Goal: Find specific page/section: Find specific page/section

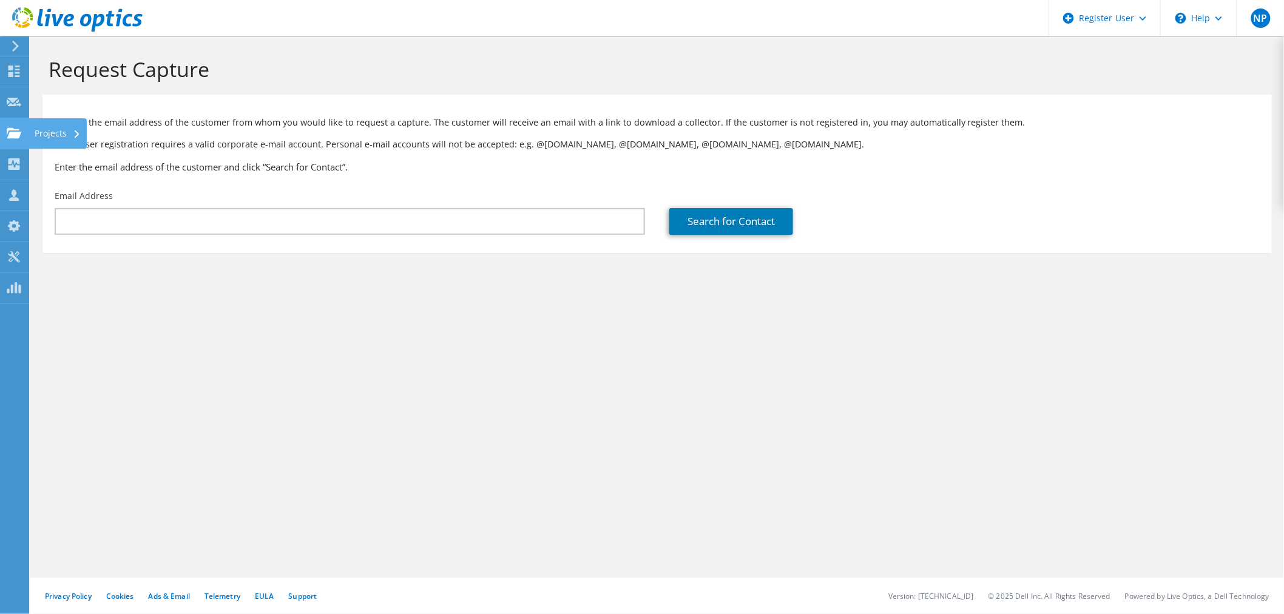
drag, startPoint x: 13, startPoint y: 135, endPoint x: 33, endPoint y: 142, distance: 21.1
click at [13, 135] on use at bounding box center [14, 132] width 15 height 10
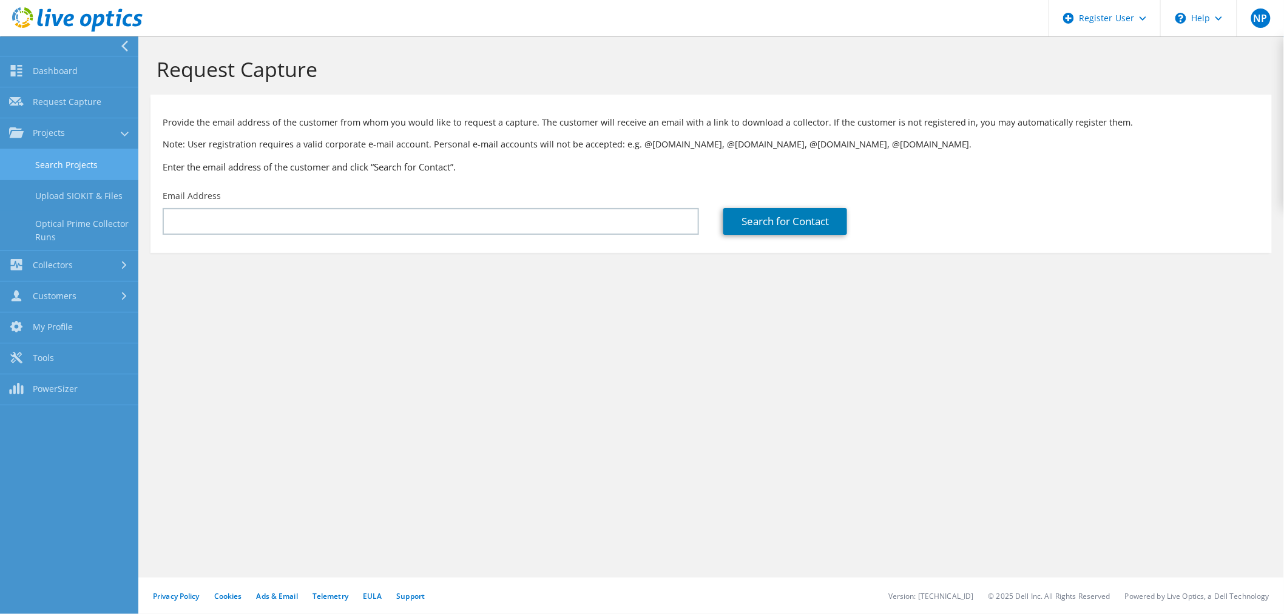
click at [101, 168] on link "Search Projects" at bounding box center [69, 164] width 138 height 31
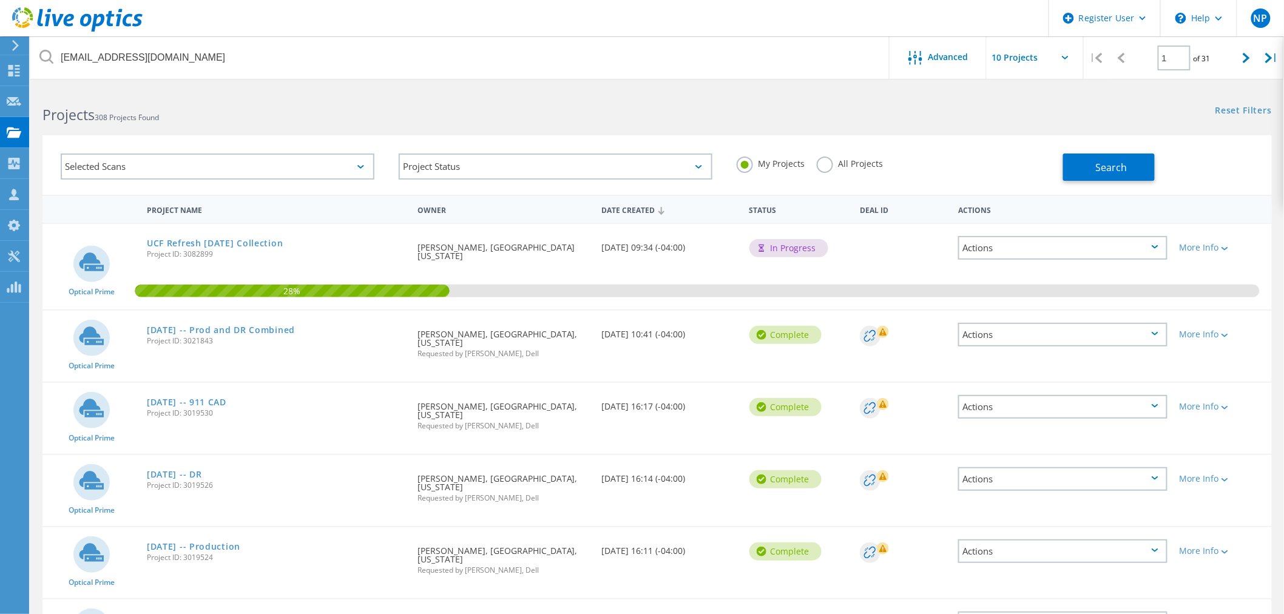
click at [830, 165] on label "All Projects" at bounding box center [850, 163] width 66 height 12
click at [0, 0] on input "All Projects" at bounding box center [0, 0] width 0 height 0
click at [1077, 164] on button "Search" at bounding box center [1109, 167] width 92 height 27
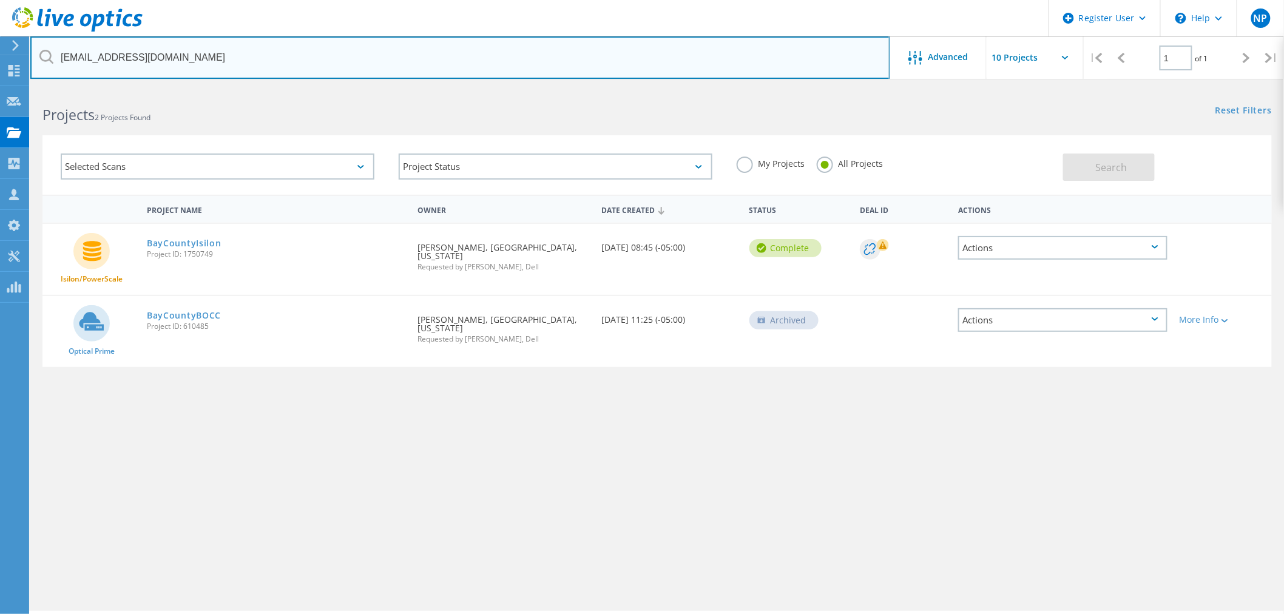
click at [234, 61] on input "[EMAIL_ADDRESS][DOMAIN_NAME]" at bounding box center [460, 57] width 860 height 42
type input "baycountyfl.gov"
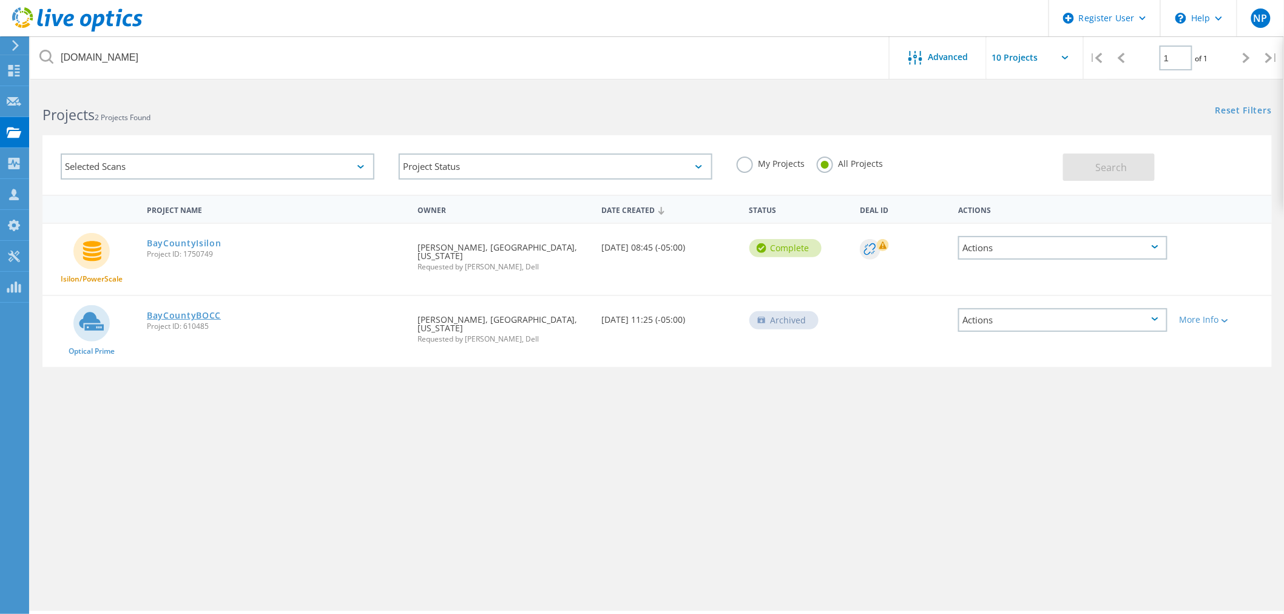
click at [175, 311] on link "BayCountyBOCC" at bounding box center [184, 315] width 74 height 8
